Goal: Find contact information: Find contact information

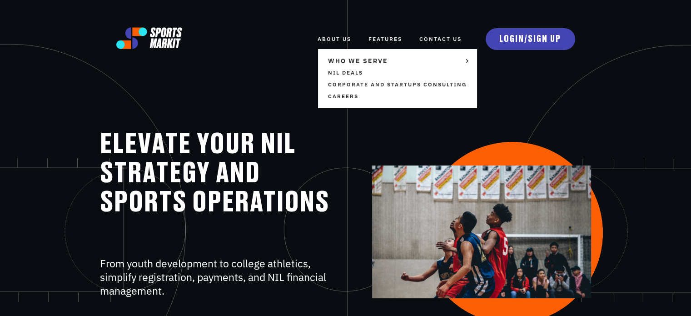
click at [329, 36] on link "ABOUT US" at bounding box center [335, 39] width 34 height 20
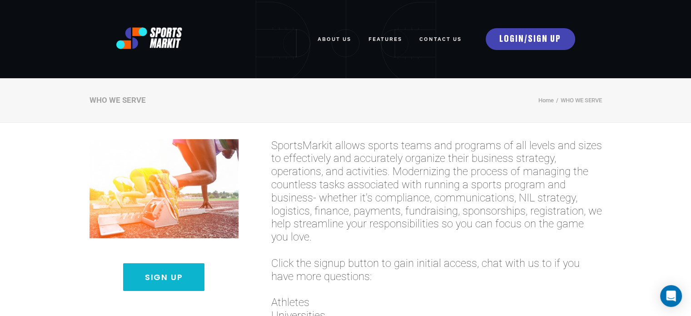
click at [444, 39] on link "Contact Us" at bounding box center [441, 39] width 42 height 20
